Goal: Find specific page/section: Find specific page/section

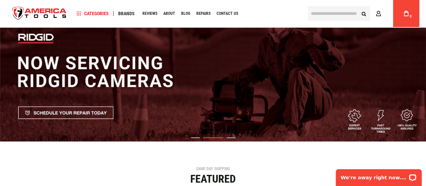
scroll to position [25, 0]
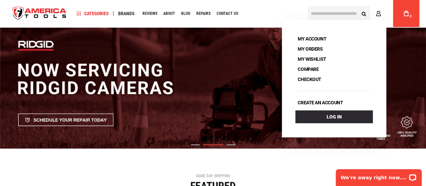
click at [351, 16] on input "text" at bounding box center [339, 13] width 62 height 15
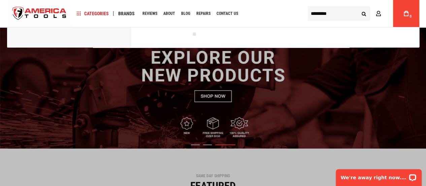
type input "*********"
click at [358, 7] on button "Search" at bounding box center [364, 13] width 13 height 13
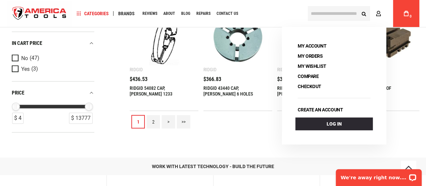
scroll to position [748, 0]
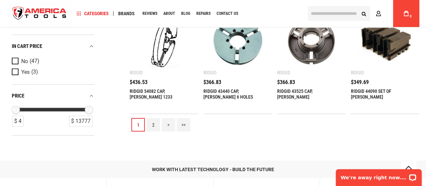
click at [151, 122] on link "2" at bounding box center [153, 124] width 13 height 13
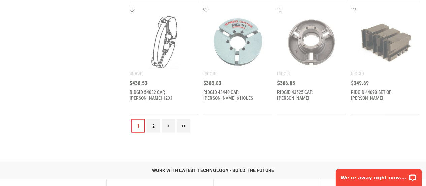
scroll to position [0, 0]
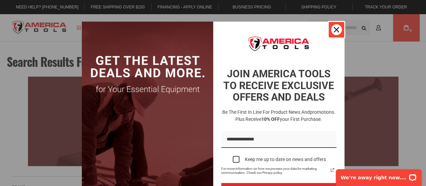
click at [334, 30] on icon "close icon" at bounding box center [336, 29] width 5 height 5
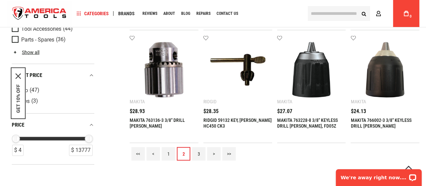
scroll to position [720, 0]
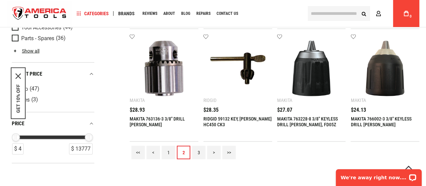
click at [196, 153] on link "3" at bounding box center [198, 152] width 13 height 13
